Goal: Task Accomplishment & Management: Complete application form

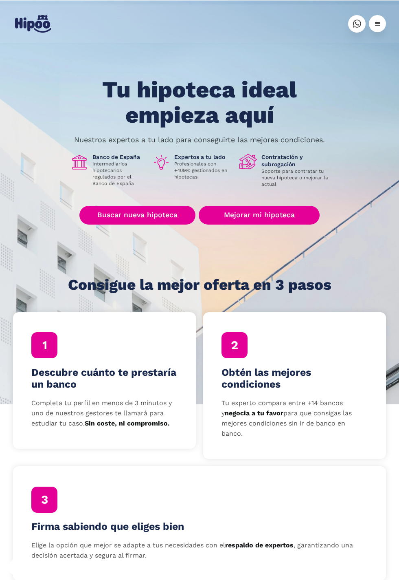
click at [165, 213] on link "Buscar nueva hipoteca" at bounding box center [137, 215] width 116 height 19
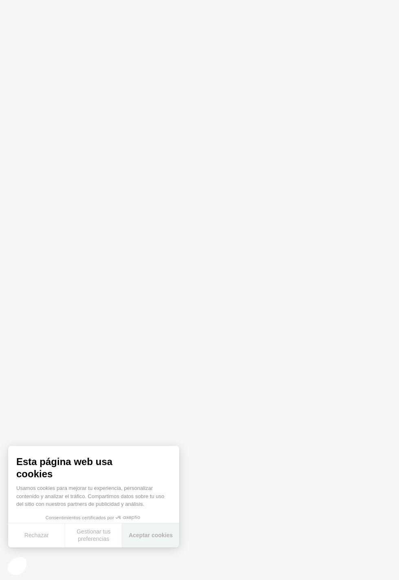
click at [153, 538] on button "Aceptar cookies" at bounding box center [150, 535] width 57 height 24
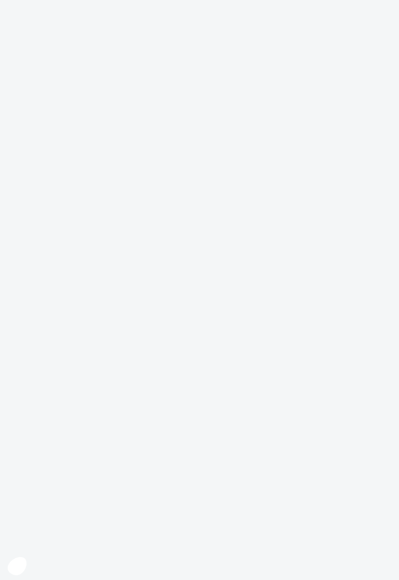
click at [301, 389] on body at bounding box center [199, 290] width 399 height 580
